Goal: Transaction & Acquisition: Obtain resource

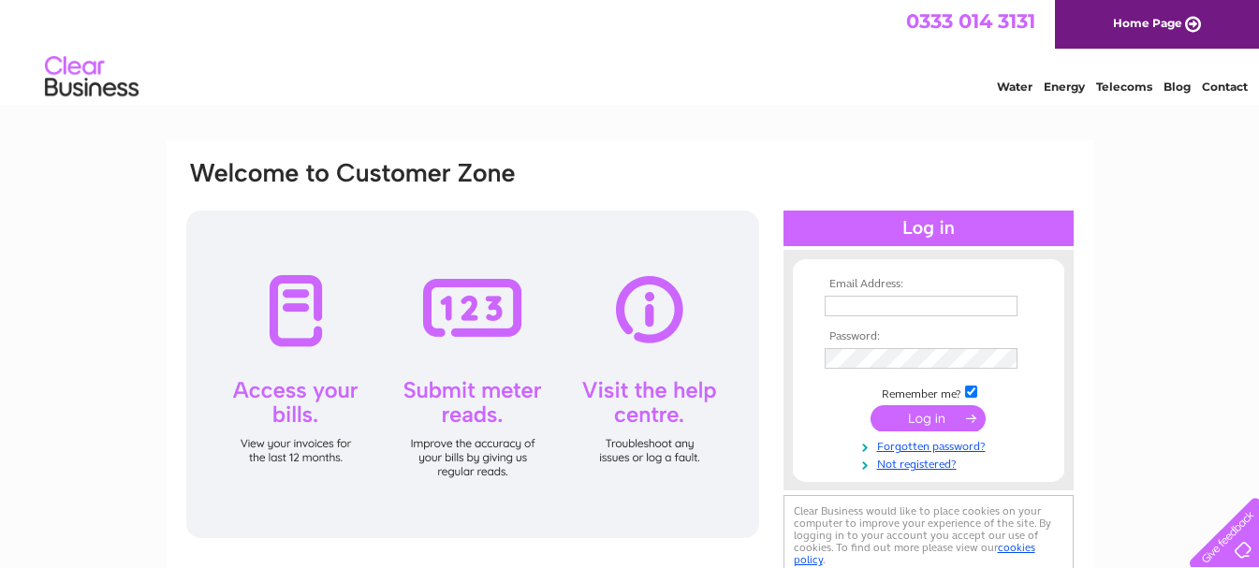
click at [889, 303] on input "text" at bounding box center [921, 306] width 193 height 21
type input "accounts@dohertyandlafferty.co.uk"
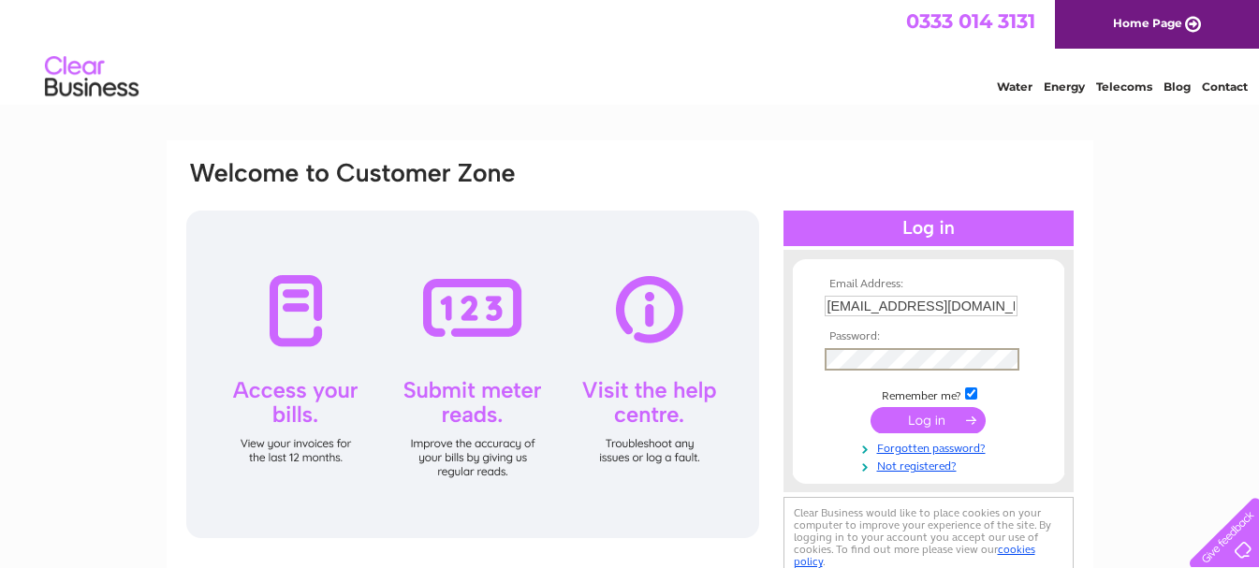
click at [871, 407] on input "submit" at bounding box center [928, 420] width 115 height 26
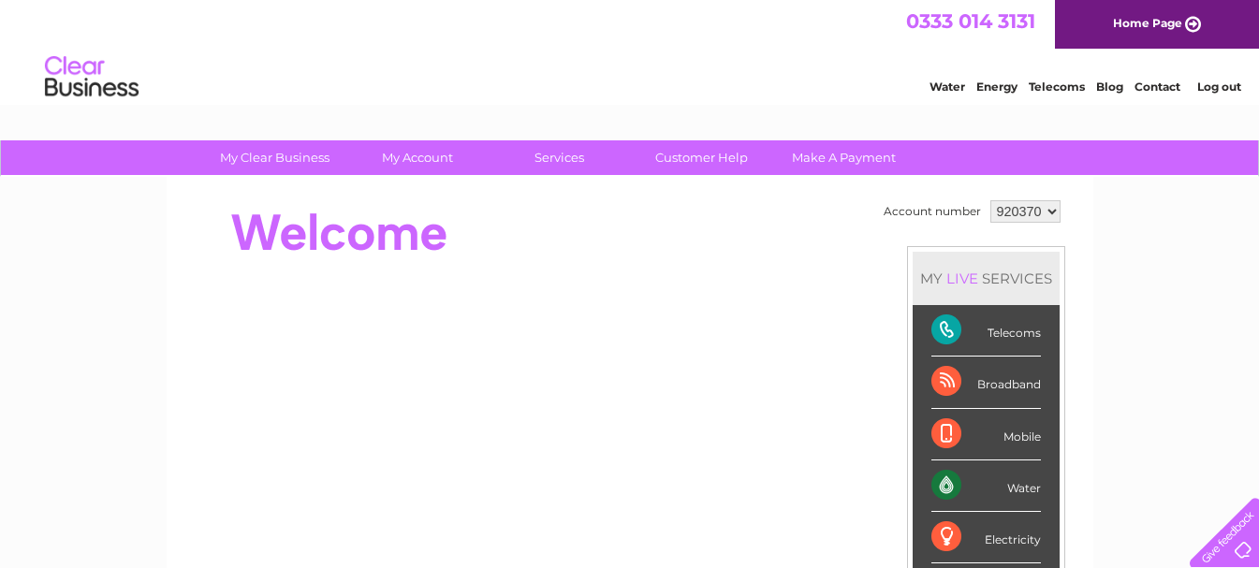
click at [1012, 210] on select "920370 933180" at bounding box center [1026, 211] width 70 height 22
select select "933180"
click at [991, 200] on select "920370 933180" at bounding box center [1026, 211] width 70 height 22
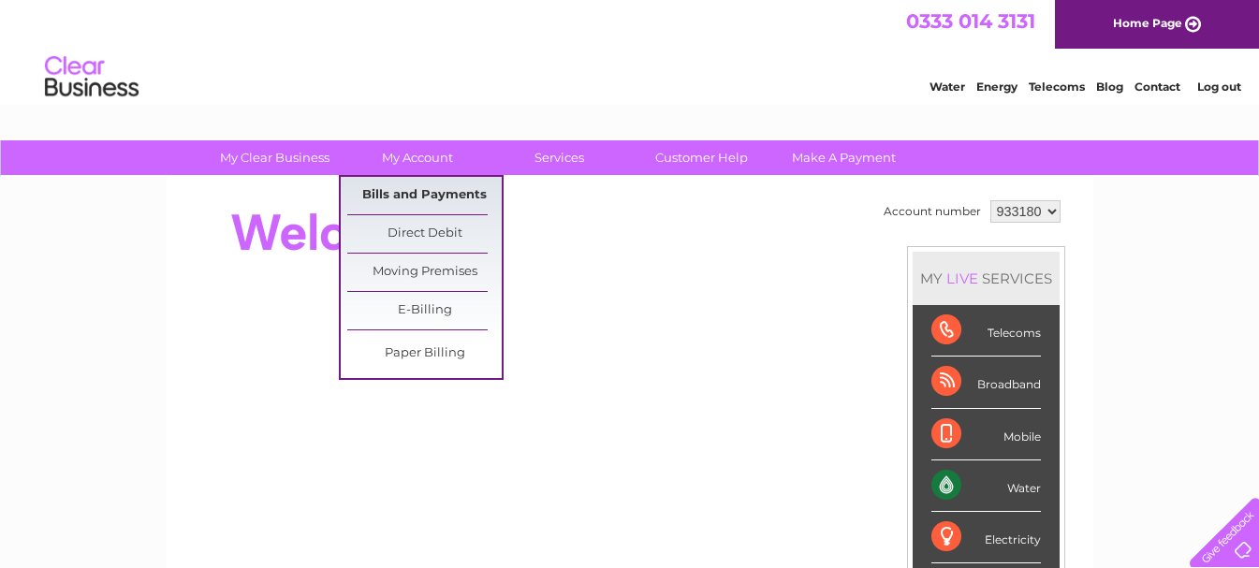
click at [459, 192] on link "Bills and Payments" at bounding box center [424, 195] width 154 height 37
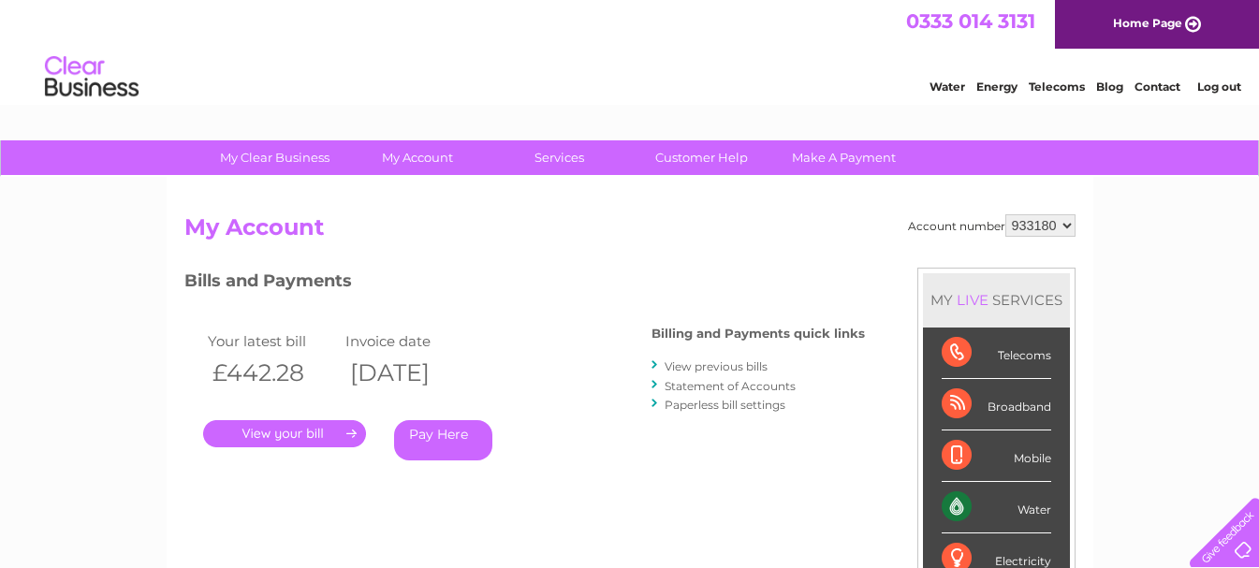
click at [314, 441] on link "." at bounding box center [284, 433] width 163 height 27
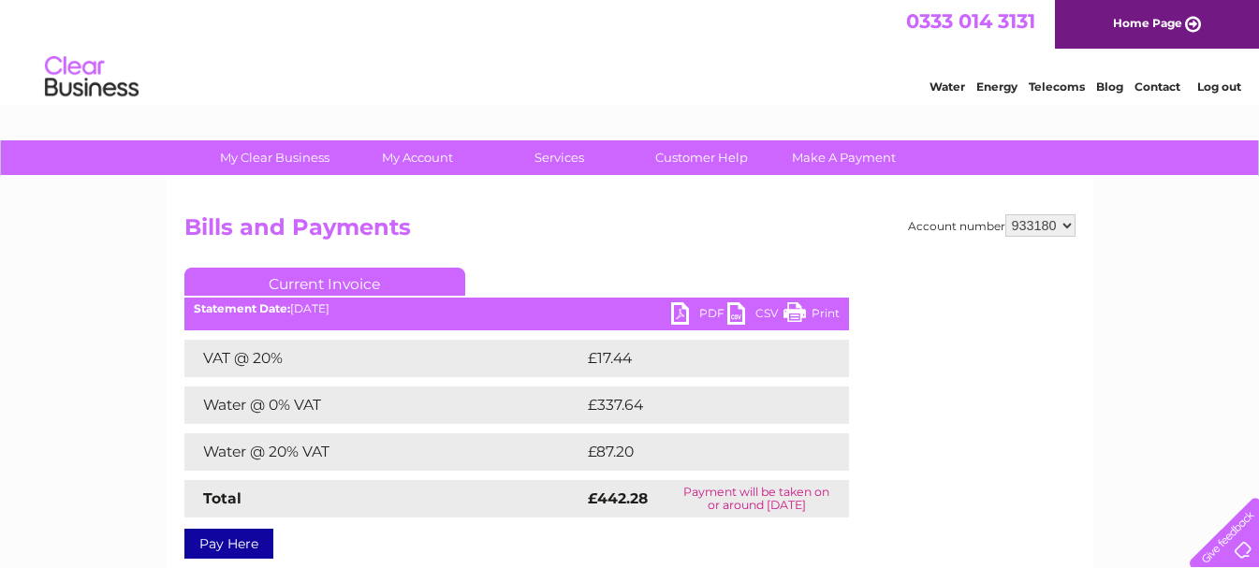
scroll to position [94, 0]
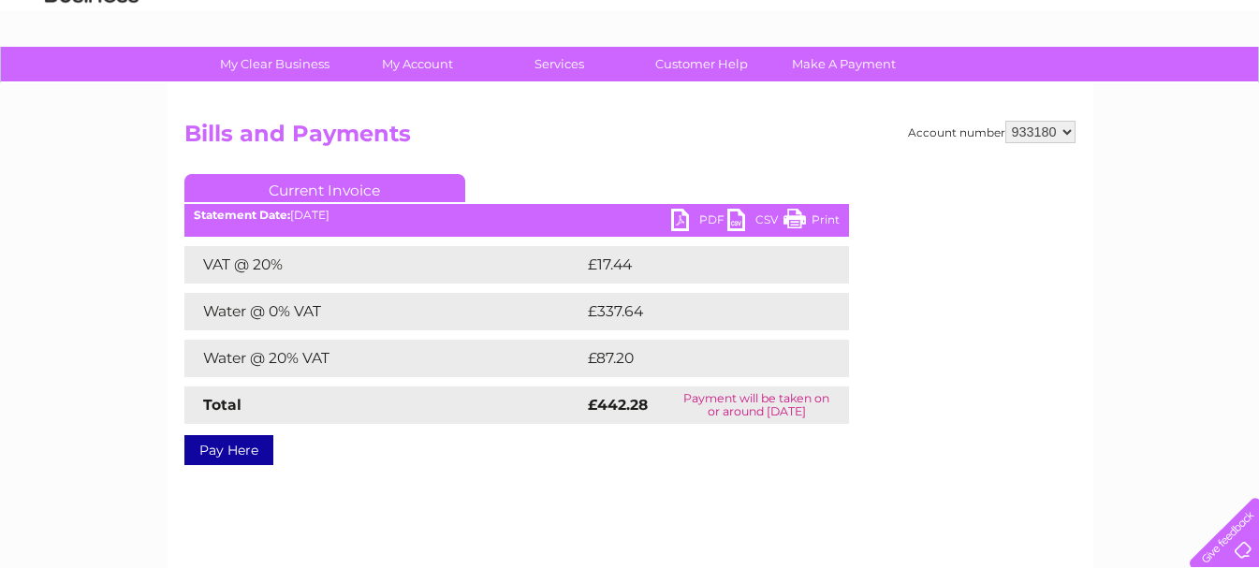
click at [708, 225] on link "PDF" at bounding box center [699, 222] width 56 height 27
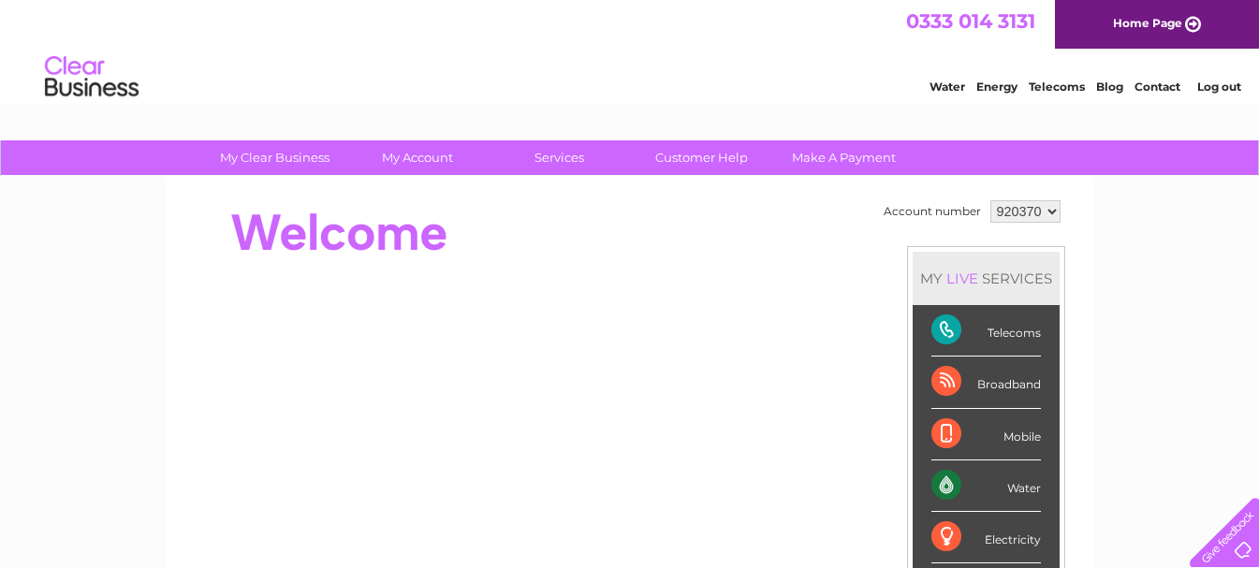
click at [1023, 215] on select "920370 933180" at bounding box center [1026, 211] width 70 height 22
select select "933180"
click at [991, 200] on select "920370 933180" at bounding box center [1026, 211] width 70 height 22
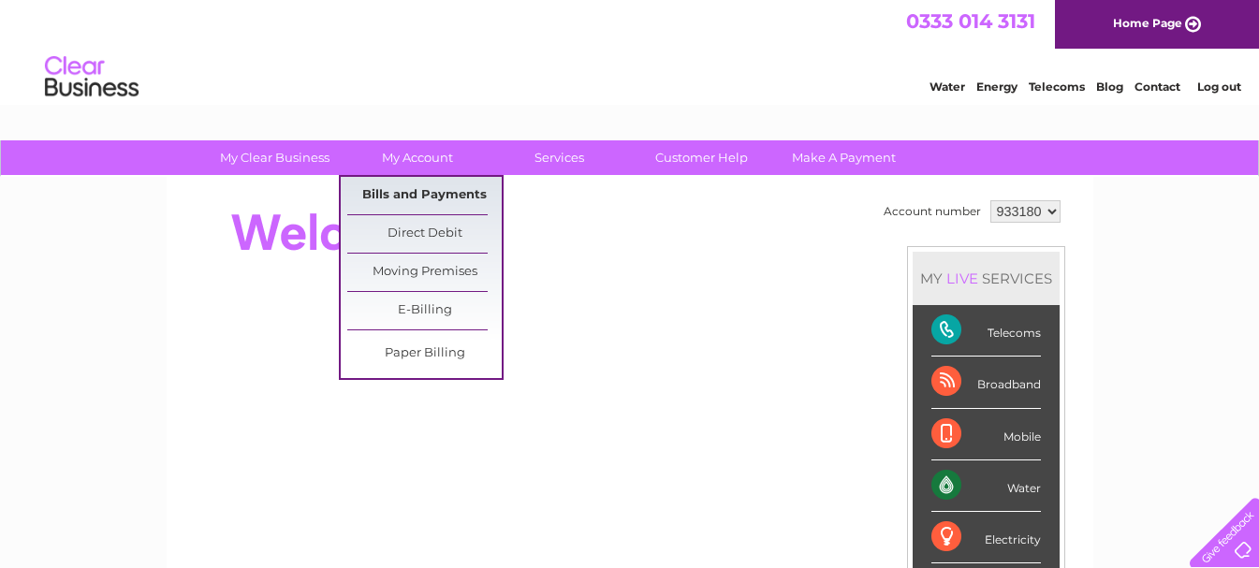
click at [430, 197] on link "Bills and Payments" at bounding box center [424, 195] width 154 height 37
